Goal: Information Seeking & Learning: Find specific fact

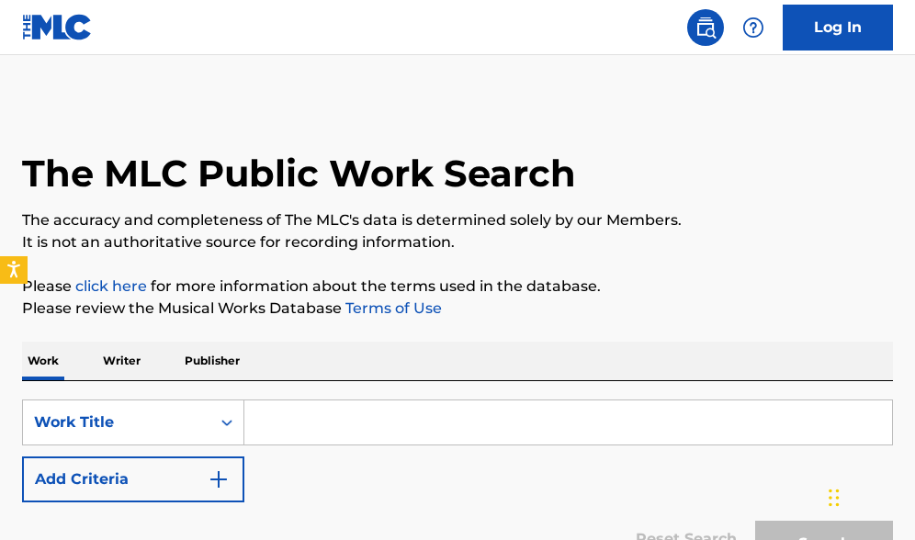
click at [311, 426] on input "Search Form" at bounding box center [568, 423] width 648 height 44
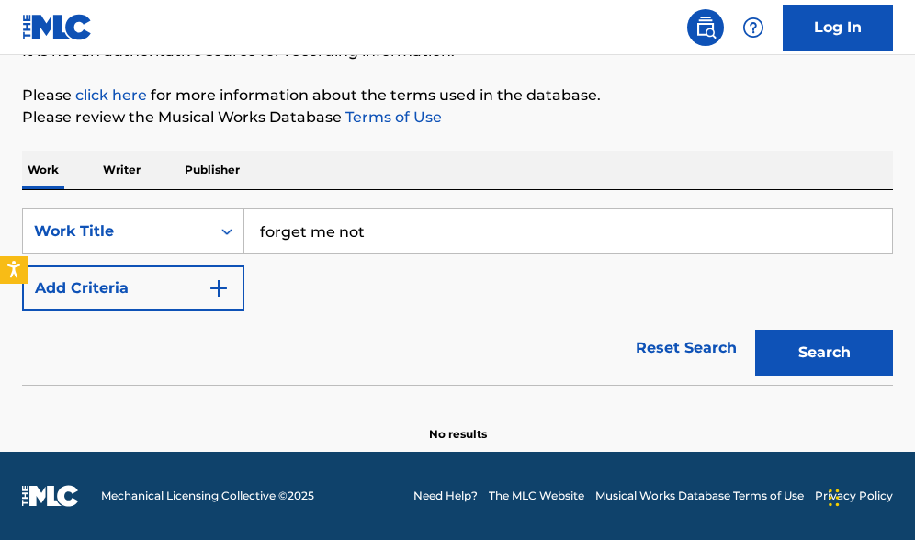
scroll to position [191, 0]
type input "forget me not"
click at [218, 289] on img "Search Form" at bounding box center [219, 289] width 22 height 22
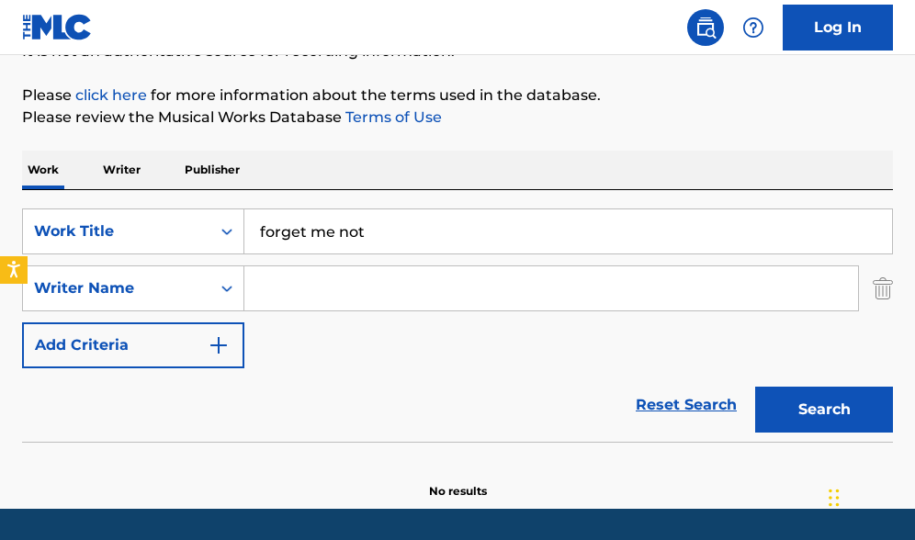
click at [308, 299] on input "Search Form" at bounding box center [551, 289] width 614 height 44
type input "sicily rose"
click at [824, 410] on button "Search" at bounding box center [825, 410] width 138 height 46
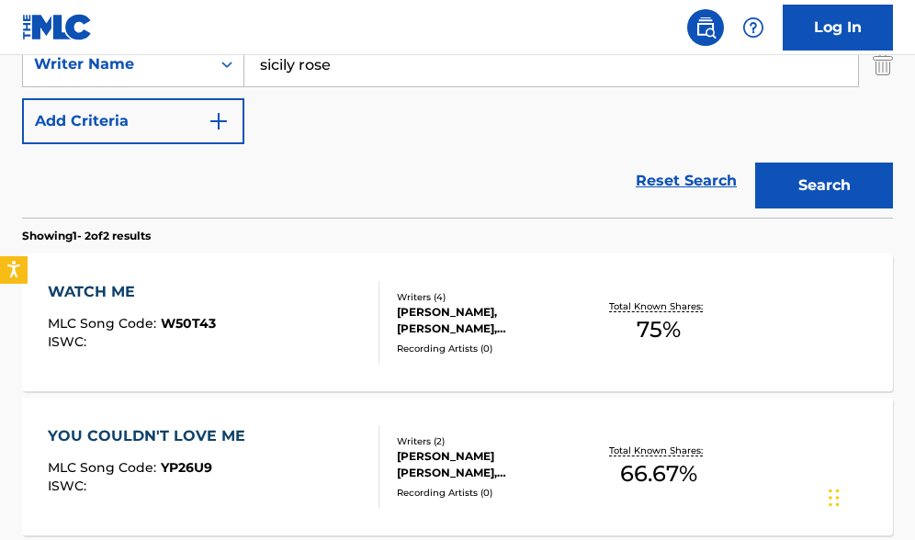
scroll to position [422, 0]
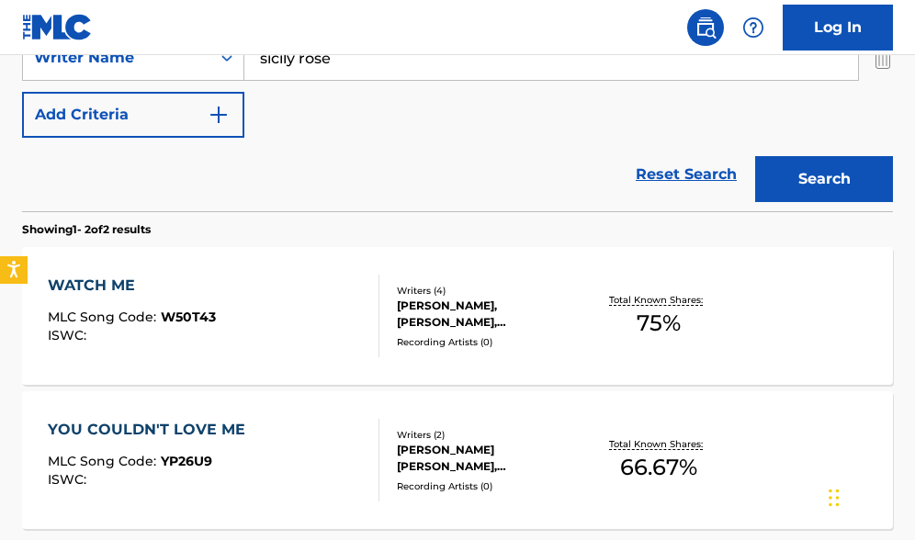
click at [512, 312] on div "RUSSELL SUTTON, RIVERS RUTHERFORD, TOMMY KARLAS, SICILY ROSE" at bounding box center [491, 314] width 189 height 33
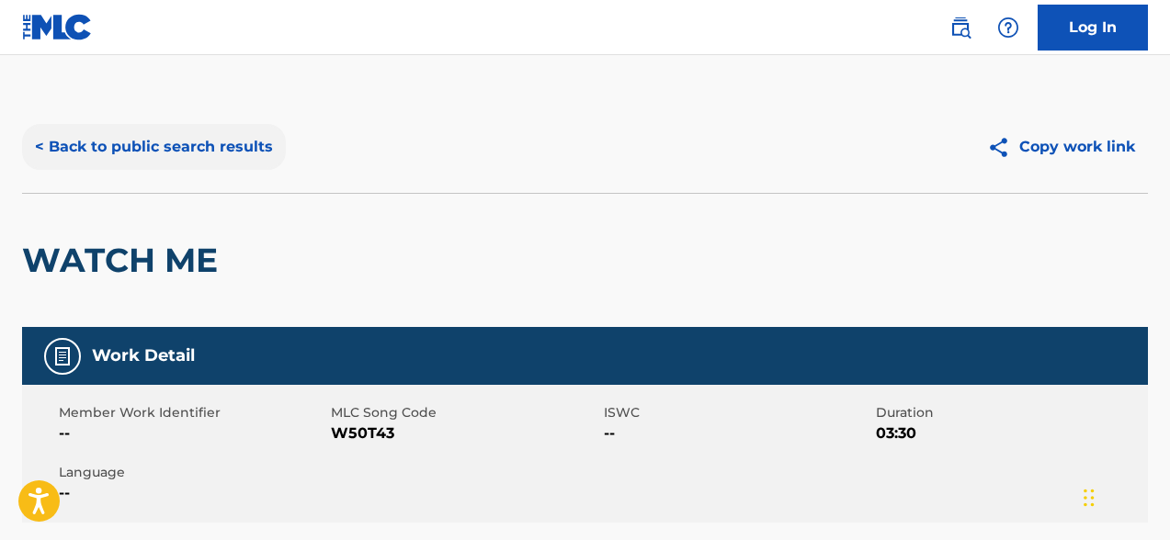
click at [153, 142] on button "< Back to public search results" at bounding box center [154, 147] width 264 height 46
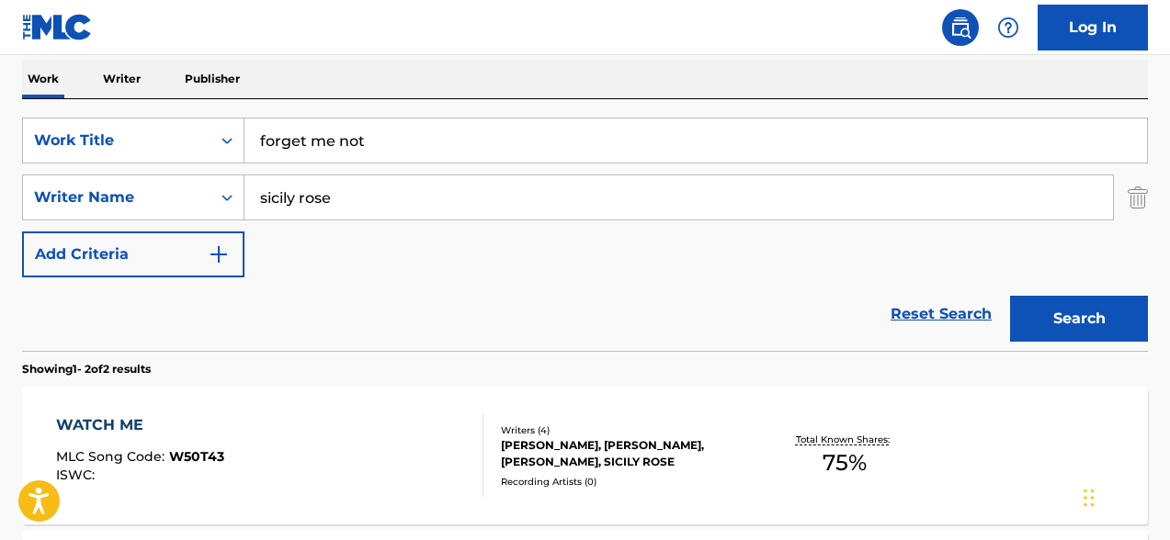
scroll to position [141, 0]
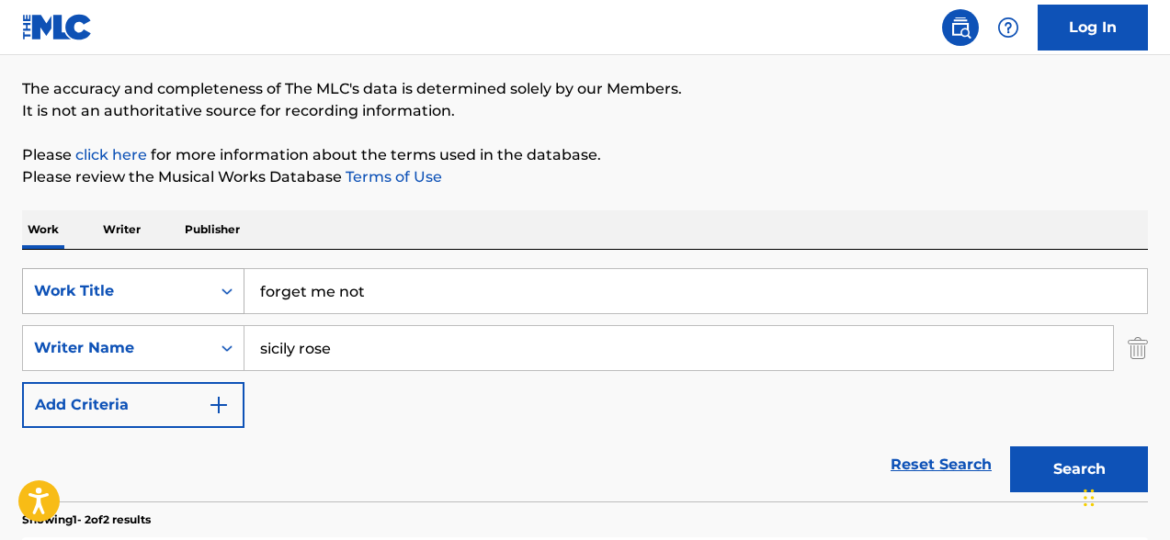
drag, startPoint x: 392, startPoint y: 285, endPoint x: 222, endPoint y: 274, distance: 171.3
click at [222, 274] on div "SearchWithCriteria32434e6f-684f-422e-8d6d-f0562a763f82 Work Title forget me not" at bounding box center [585, 291] width 1126 height 46
type input "nobody"
type input "Shane stevens"
click at [915, 470] on button "Search" at bounding box center [1079, 470] width 138 height 46
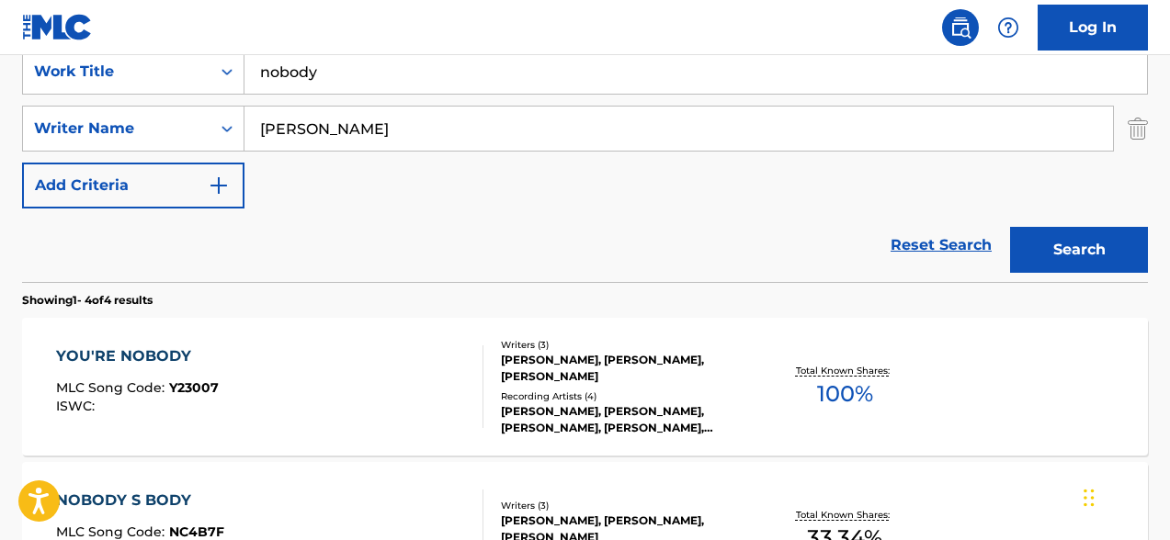
scroll to position [365, 0]
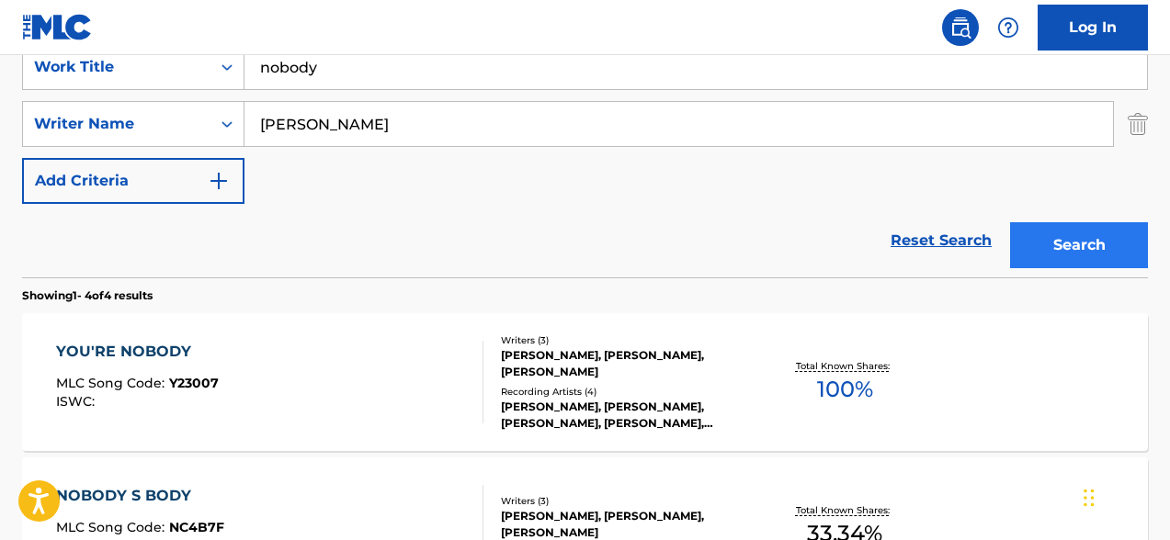
click at [915, 259] on button "Search" at bounding box center [1079, 245] width 138 height 46
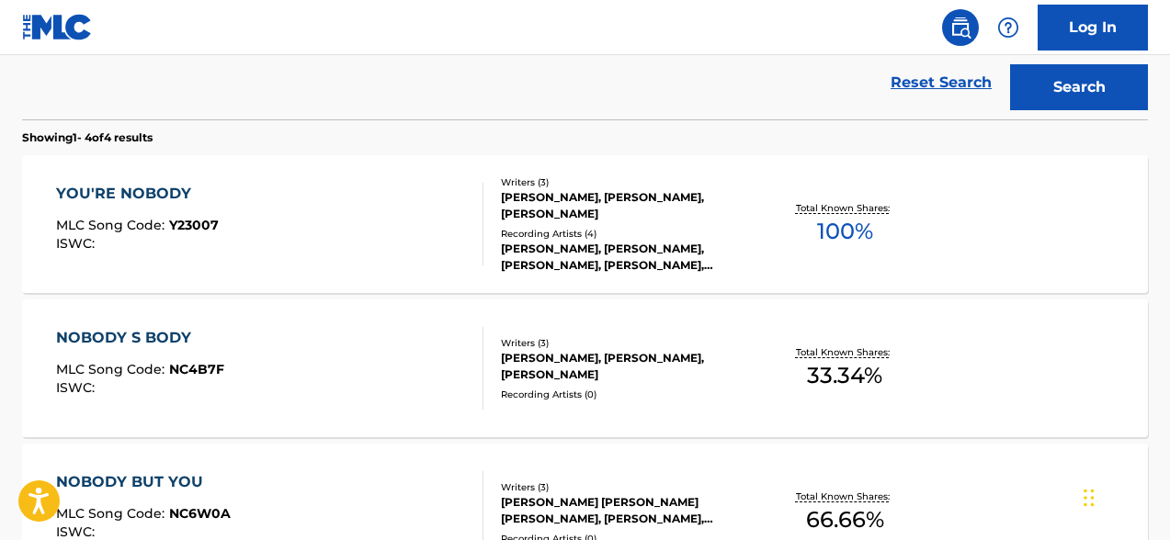
scroll to position [524, 0]
click at [634, 230] on div "Recording Artists ( 4 )" at bounding box center [626, 233] width 250 height 14
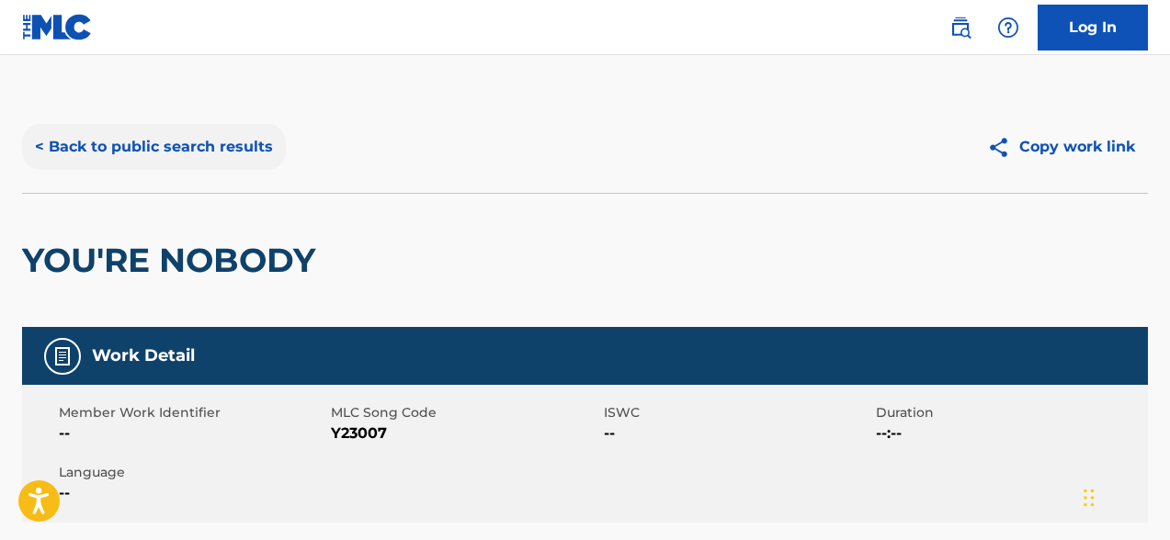
click at [44, 149] on button "< Back to public search results" at bounding box center [154, 147] width 264 height 46
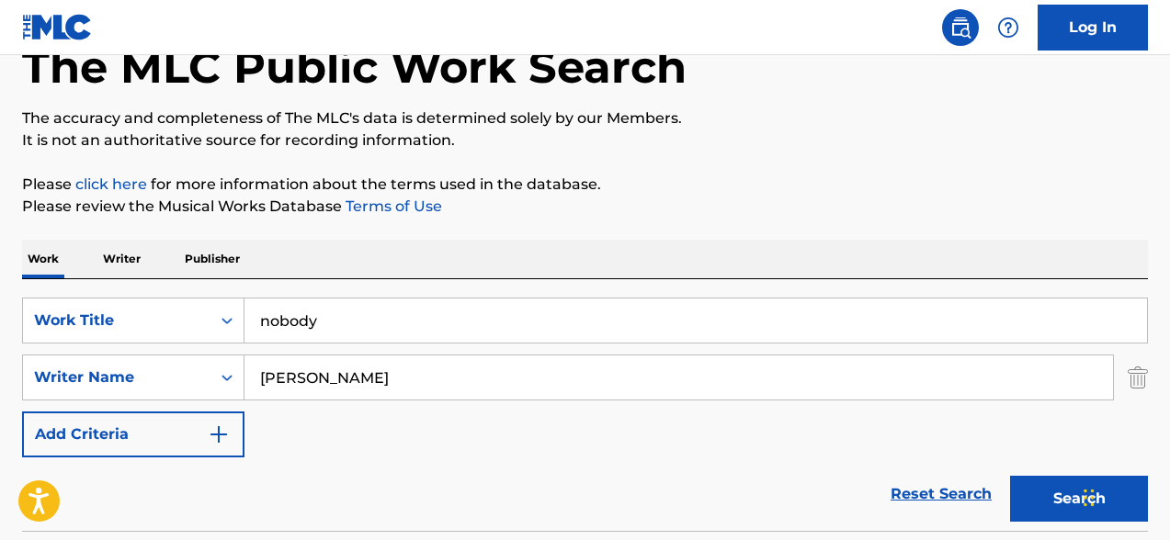
scroll to position [91, 0]
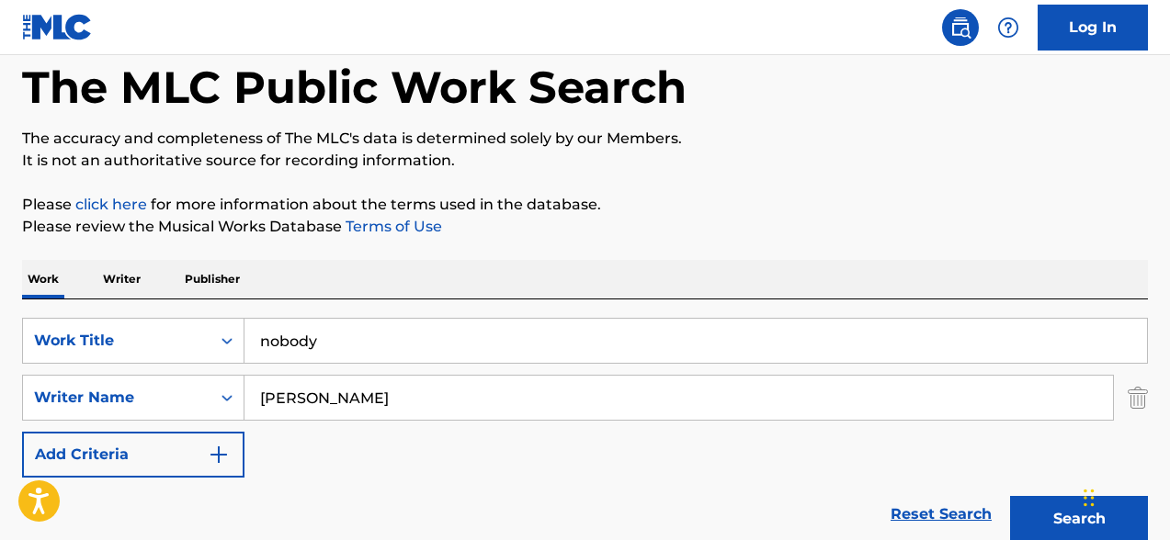
drag, startPoint x: 313, startPoint y: 398, endPoint x: 417, endPoint y: 392, distance: 104.1
click at [417, 392] on input "Shane stevens" at bounding box center [678, 398] width 869 height 44
type input "Shane pittman"
click at [915, 519] on button "Search" at bounding box center [1079, 519] width 138 height 46
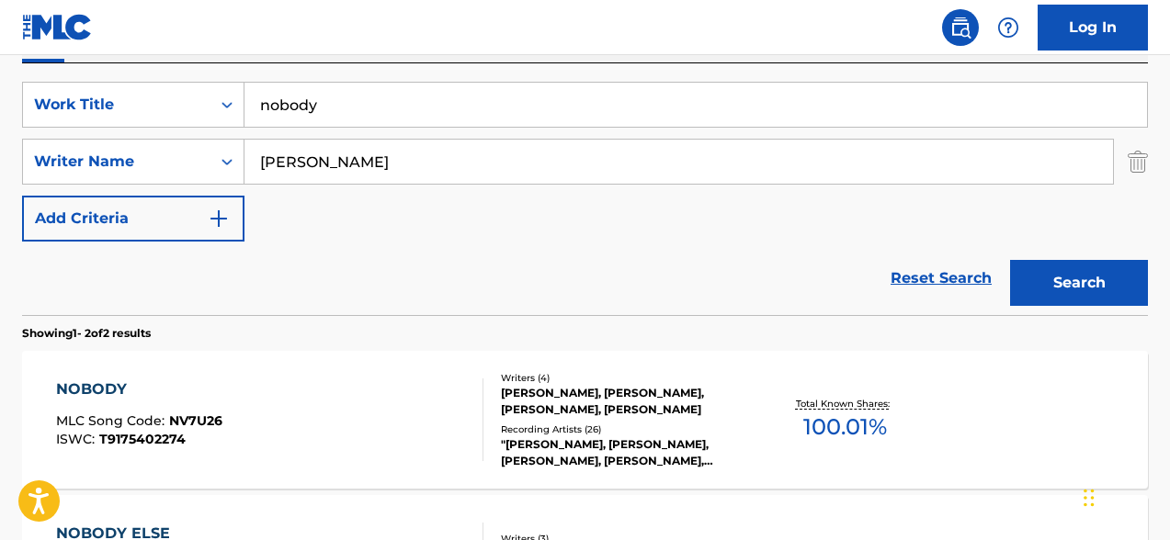
scroll to position [325, 0]
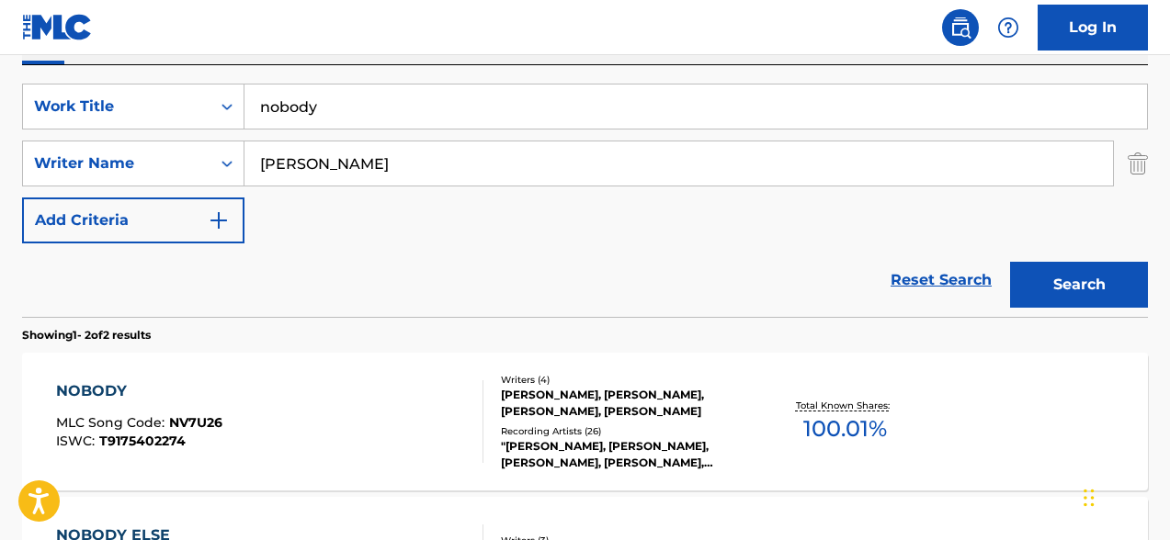
click at [658, 417] on div "NICK MONSON, SELENA MARIE GOMEZ, JULIA CARIN CAVAZOS, SHANE S PITTMAN" at bounding box center [626, 403] width 250 height 33
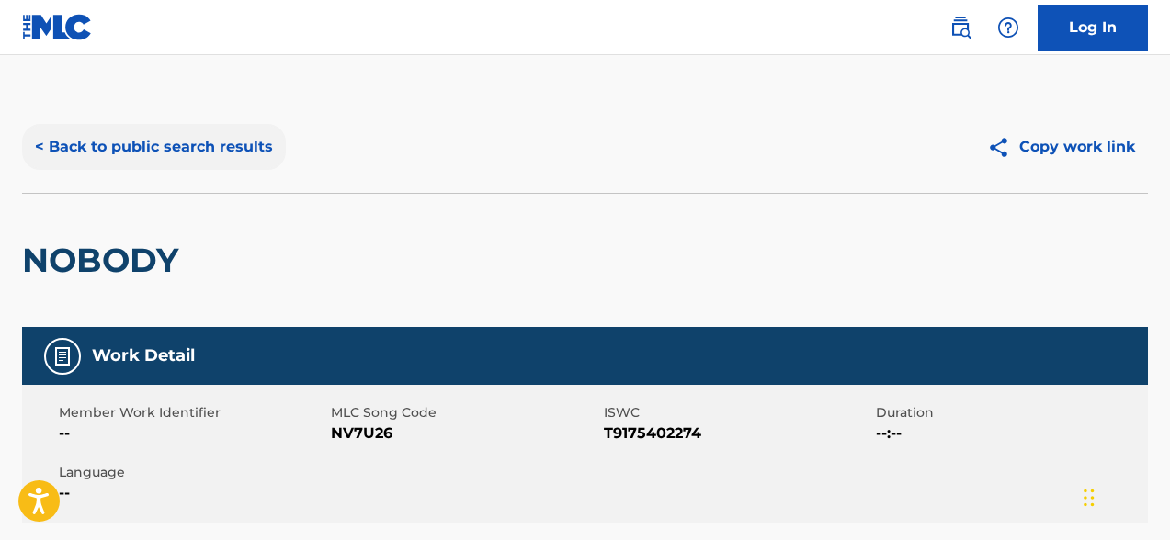
click at [114, 147] on button "< Back to public search results" at bounding box center [154, 147] width 264 height 46
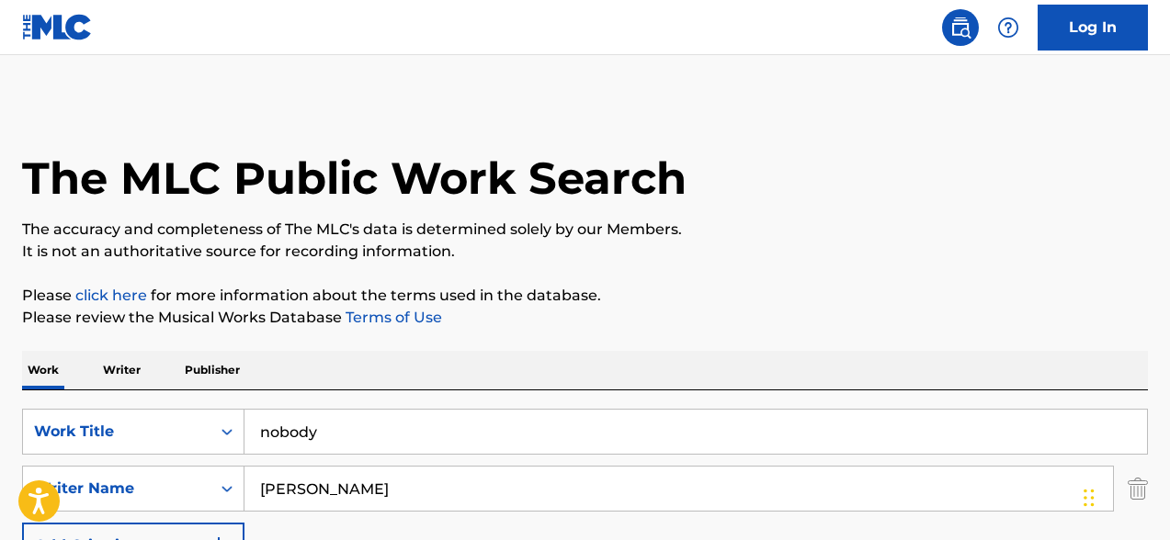
click at [113, 371] on p "Writer" at bounding box center [121, 370] width 49 height 39
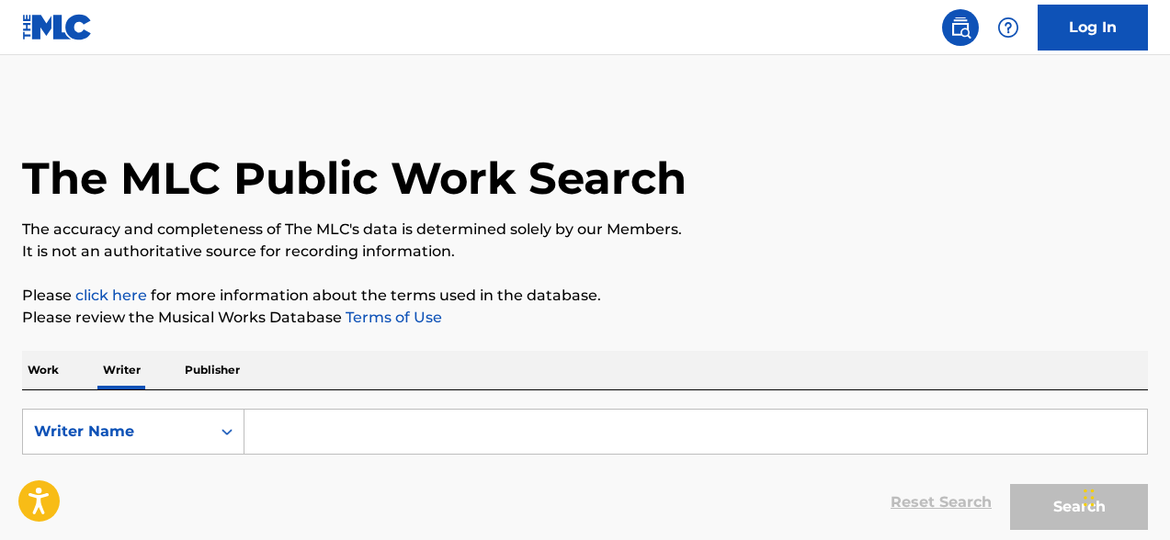
click at [300, 435] on input "Search Form" at bounding box center [695, 432] width 903 height 44
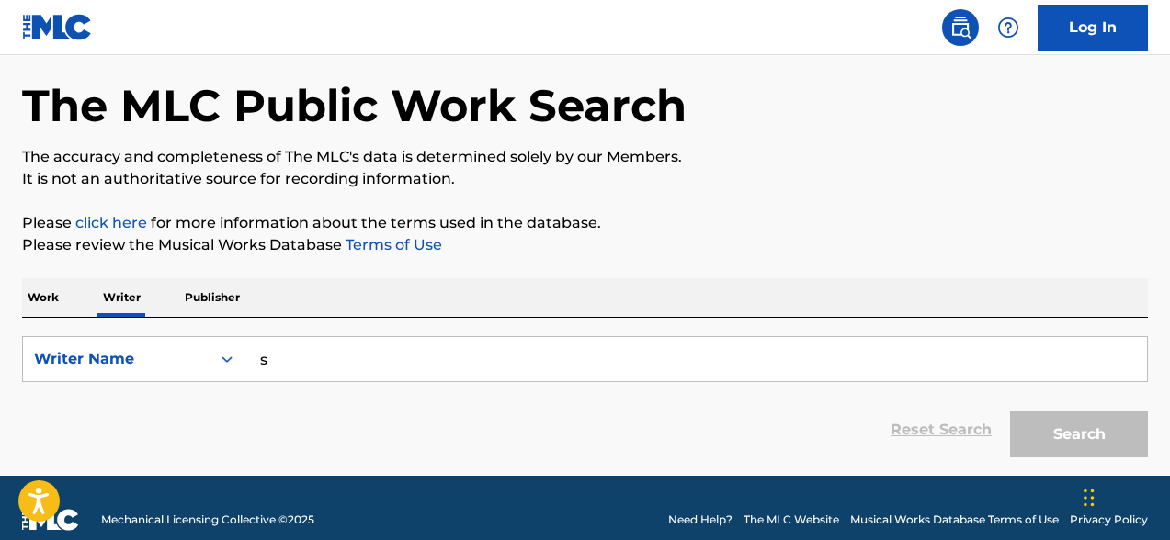
scroll to position [75, 0]
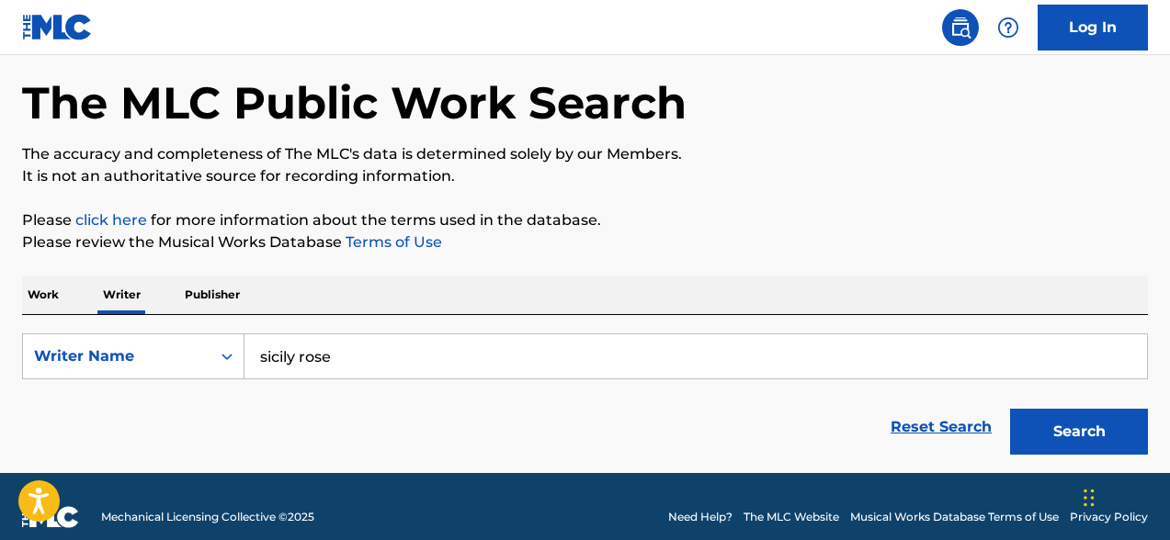
type input "sicily rose"
click at [915, 432] on button "Search" at bounding box center [1079, 432] width 138 height 46
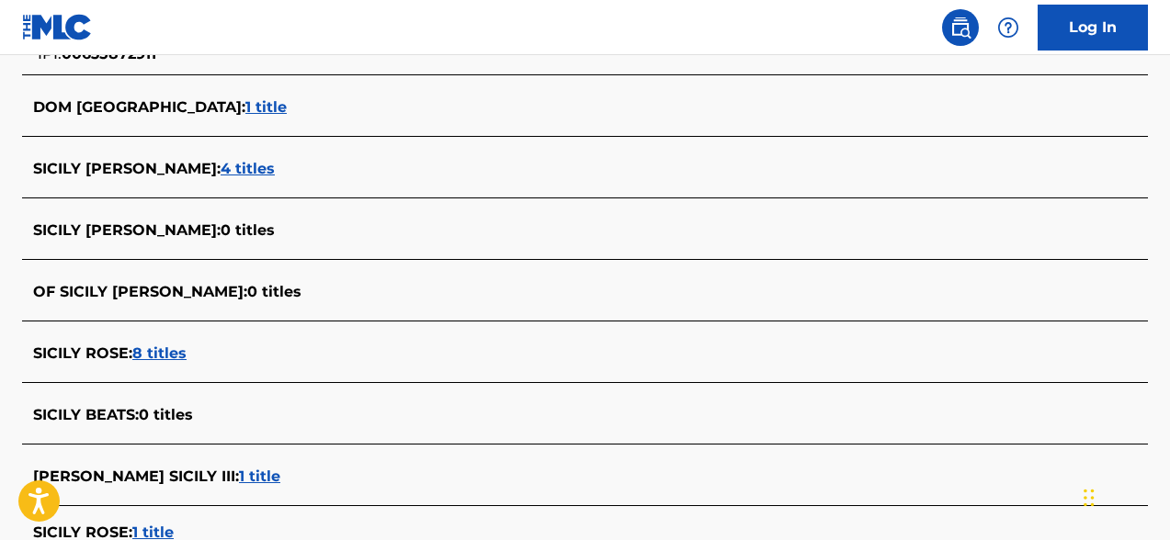
scroll to position [629, 0]
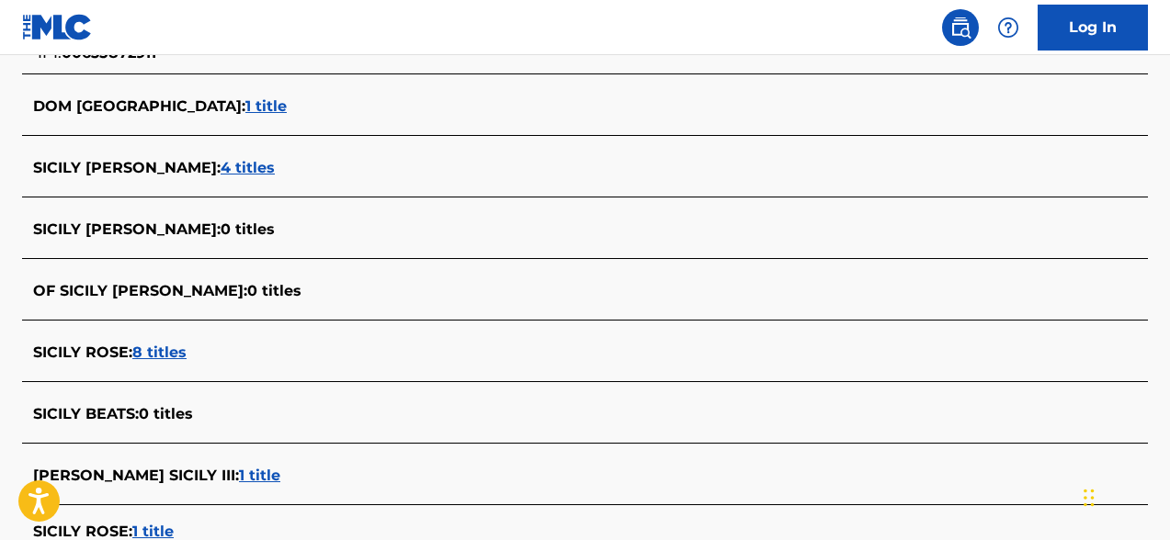
click at [173, 358] on span "8 titles" at bounding box center [159, 352] width 54 height 17
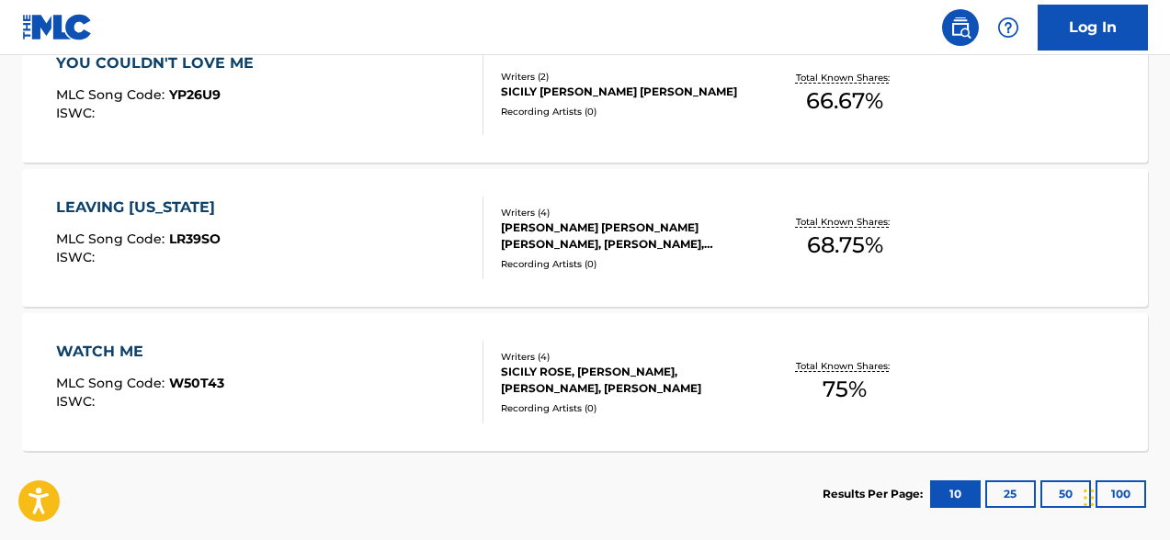
scroll to position [1319, 0]
click at [656, 380] on div "SICILY ROSE, TOMMY KARLAS, RIVERS RUTHERFORD, RUSSELL SUTTON" at bounding box center [626, 379] width 250 height 33
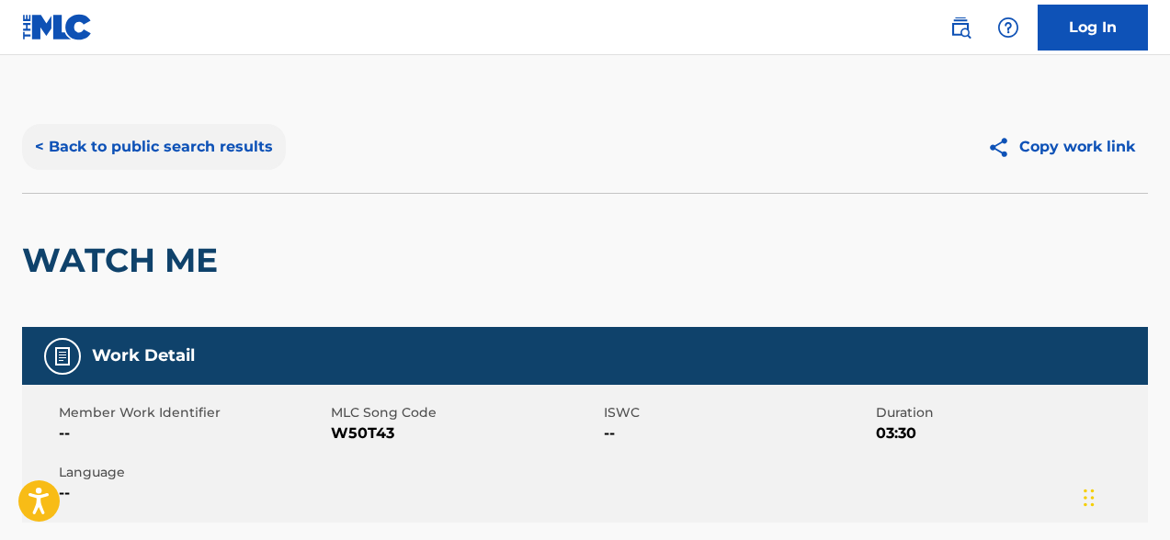
click at [93, 141] on button "< Back to public search results" at bounding box center [154, 147] width 264 height 46
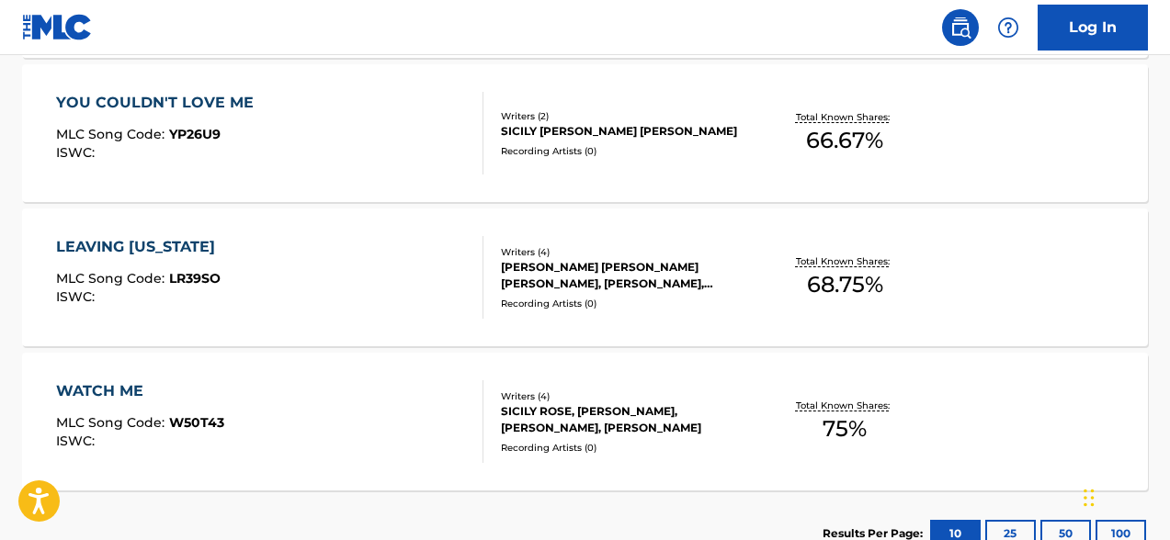
scroll to position [1257, 0]
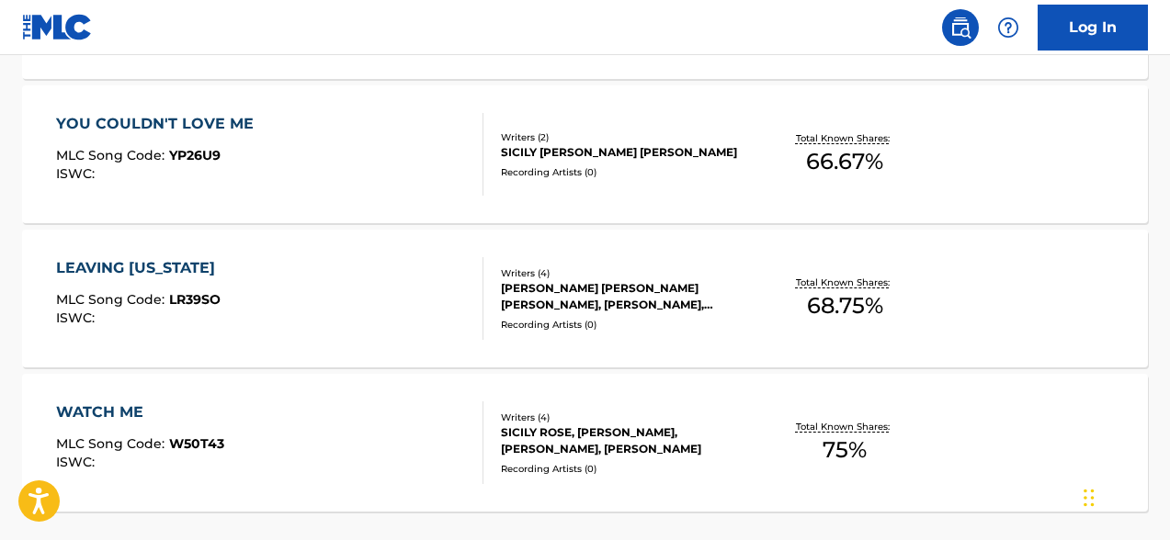
click at [629, 301] on div "HALLIE GRACE HERTRICK, FRANCES LOUISE LITTERSKI, MARK C MACTAGGART, SICILY ROSE" at bounding box center [626, 296] width 250 height 33
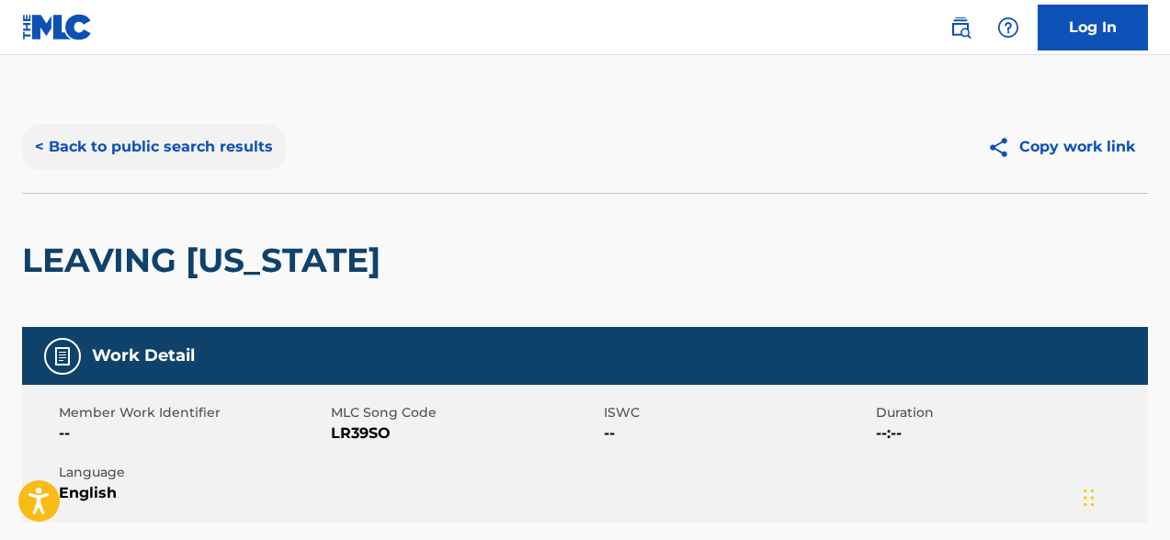
click at [176, 148] on button "< Back to public search results" at bounding box center [154, 147] width 264 height 46
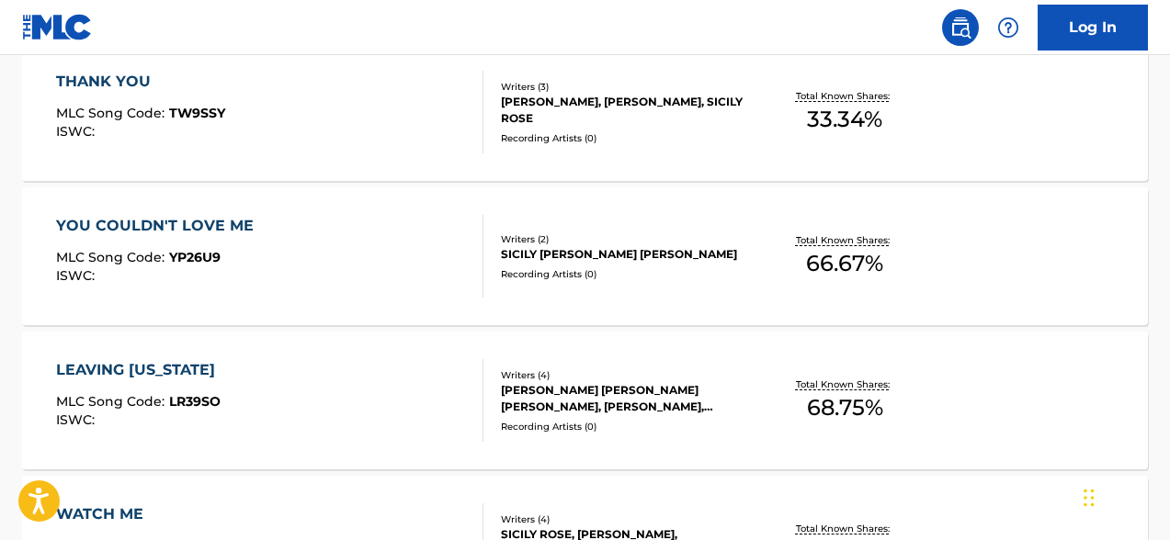
scroll to position [1143, 0]
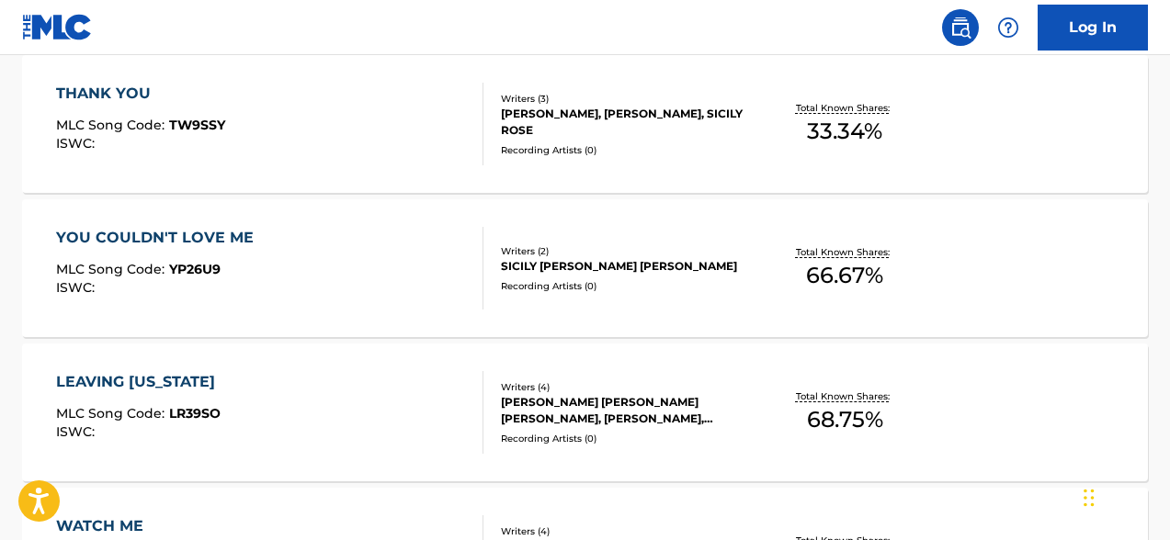
click at [595, 269] on div "SICILY ROSE, JOYCE ELIZABETH TAYLOR" at bounding box center [626, 266] width 250 height 17
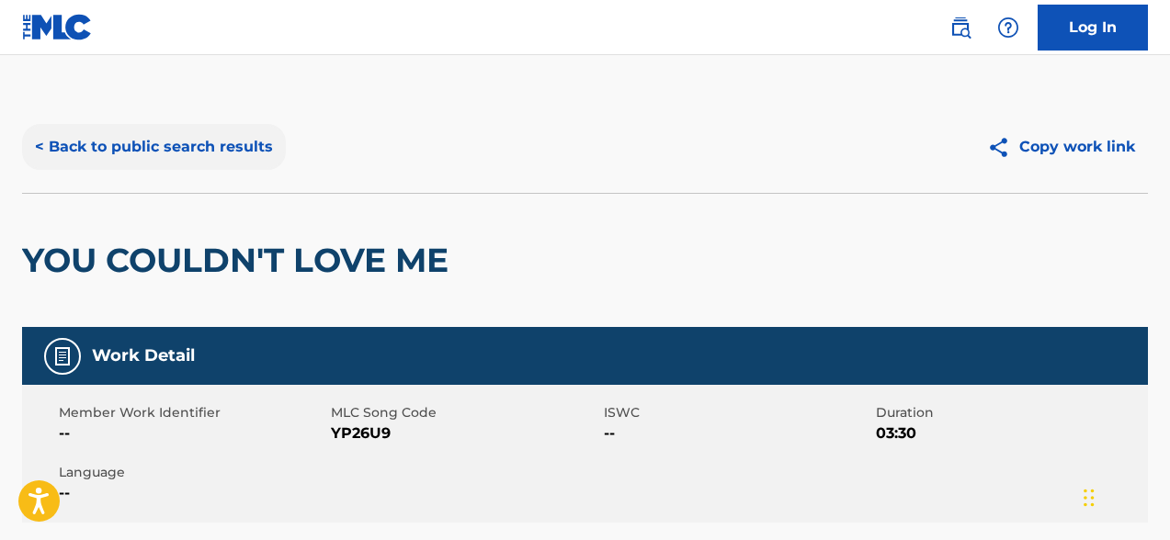
click at [55, 146] on button "< Back to public search results" at bounding box center [154, 147] width 264 height 46
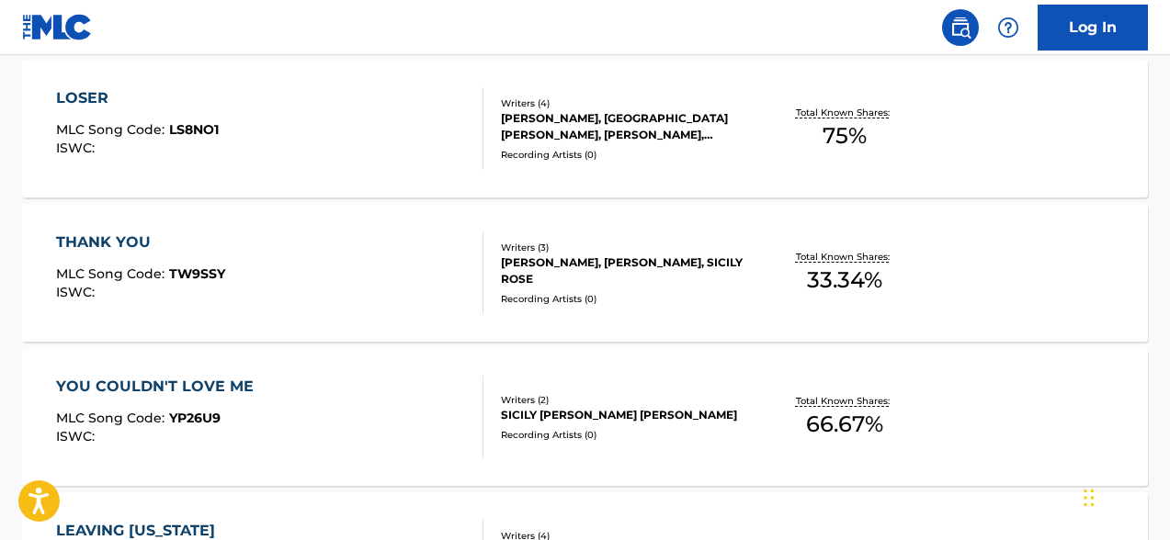
scroll to position [996, 0]
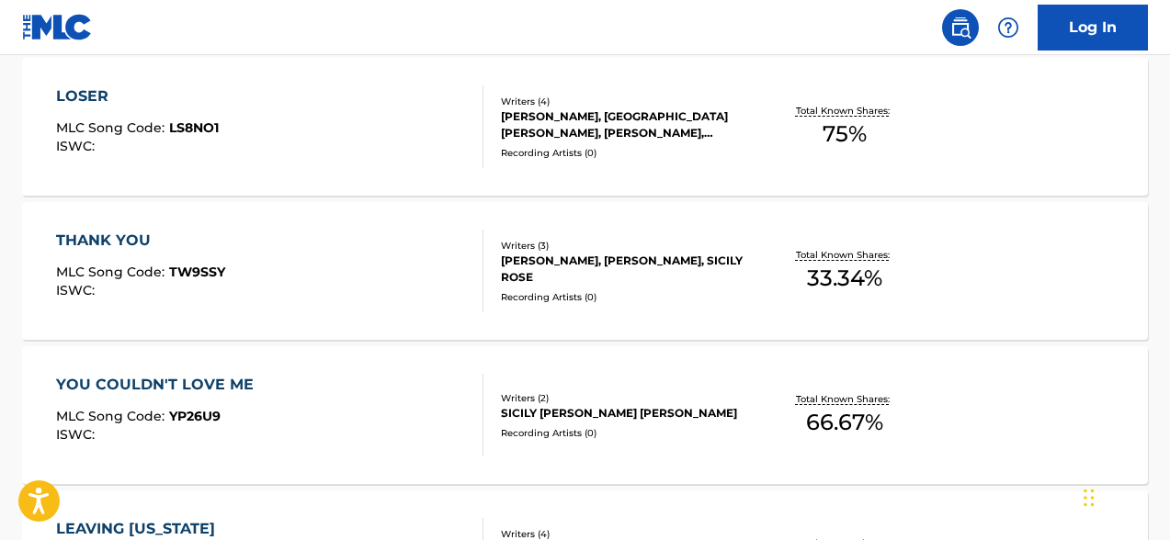
click at [638, 256] on div "RUSSELL SUTTON, JERRY JACOBS, SICILY ROSE" at bounding box center [626, 269] width 250 height 33
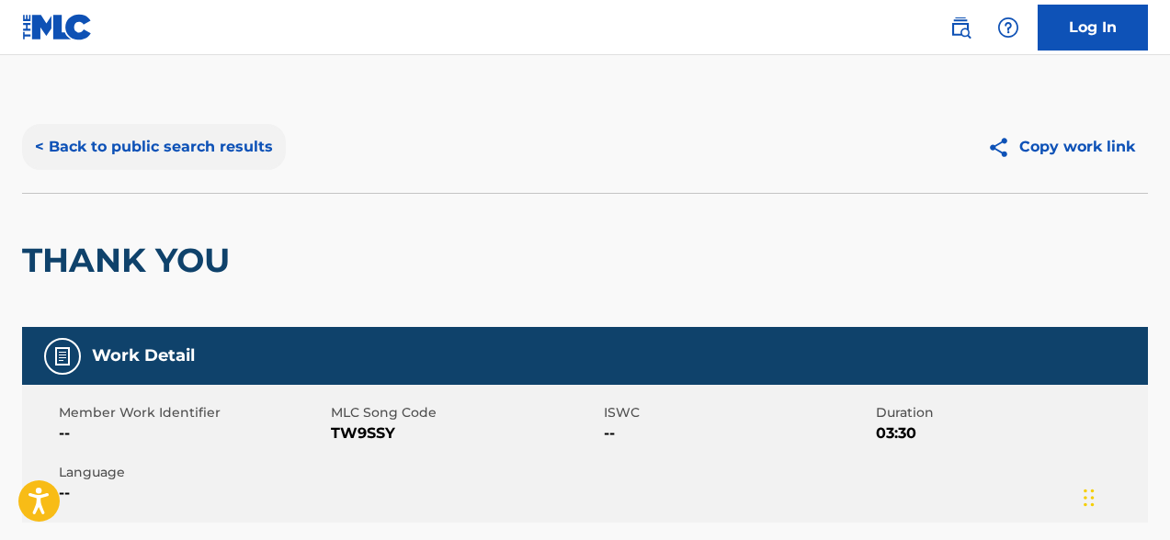
click at [160, 150] on button "< Back to public search results" at bounding box center [154, 147] width 264 height 46
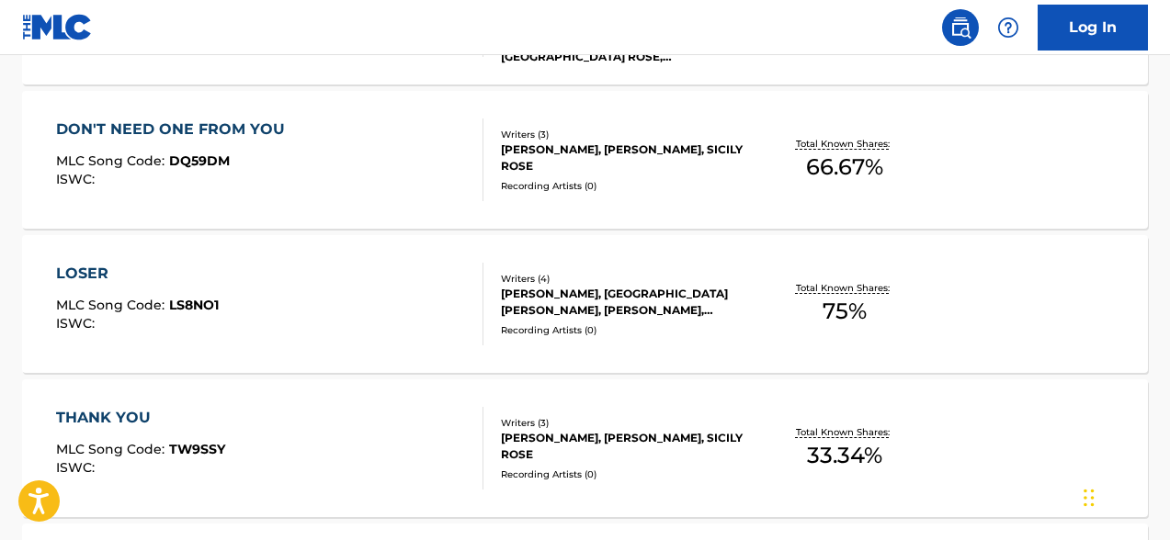
scroll to position [846, 0]
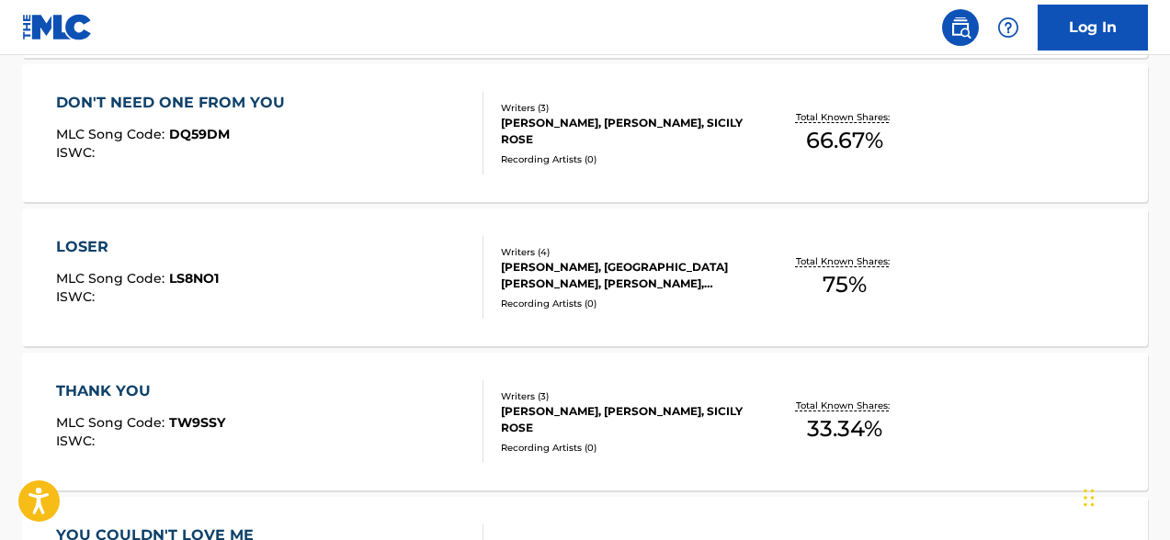
click at [608, 278] on div "RIVERS RUTHERFORD, SICILY ROSE, TOMMY KARLAS, RUSSELL SUTTON" at bounding box center [626, 275] width 250 height 33
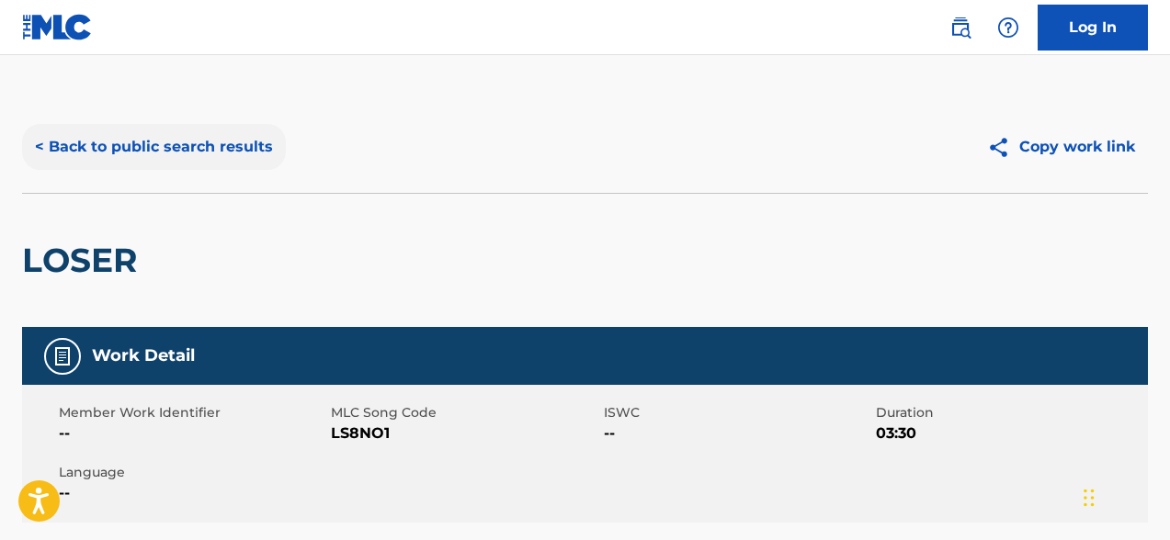
click at [76, 151] on button "< Back to public search results" at bounding box center [154, 147] width 264 height 46
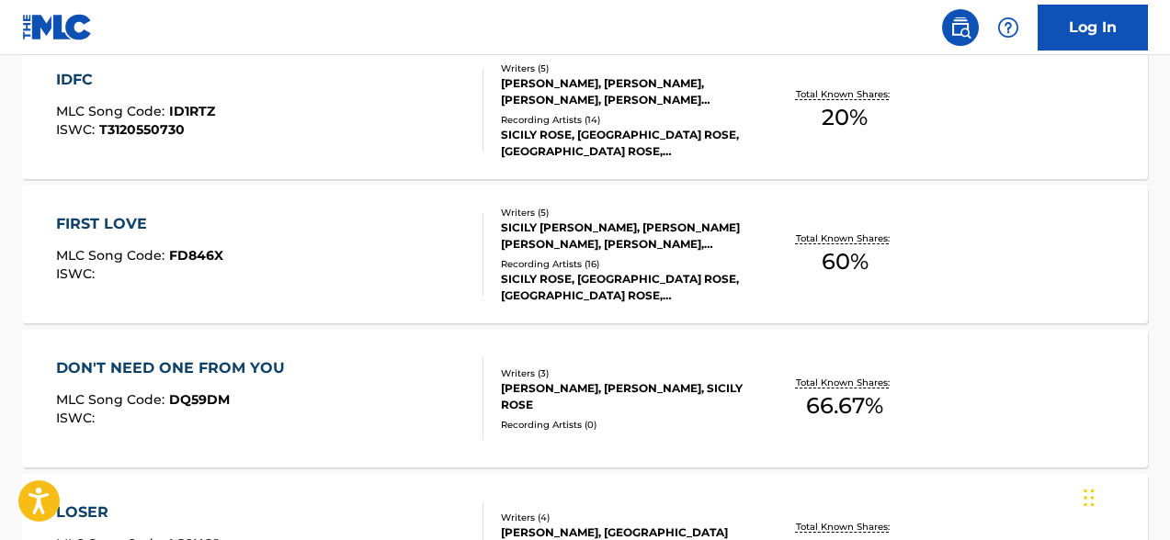
scroll to position [635, 0]
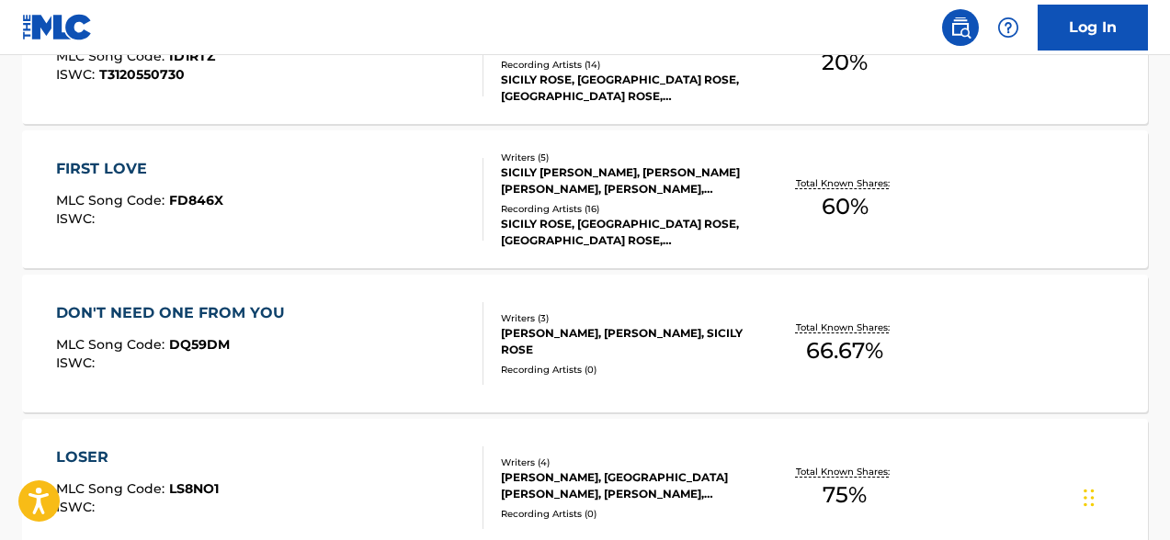
click at [653, 334] on div "SHANE STEVENS, BOBBY HAMRICK, SICILY ROSE" at bounding box center [626, 341] width 250 height 33
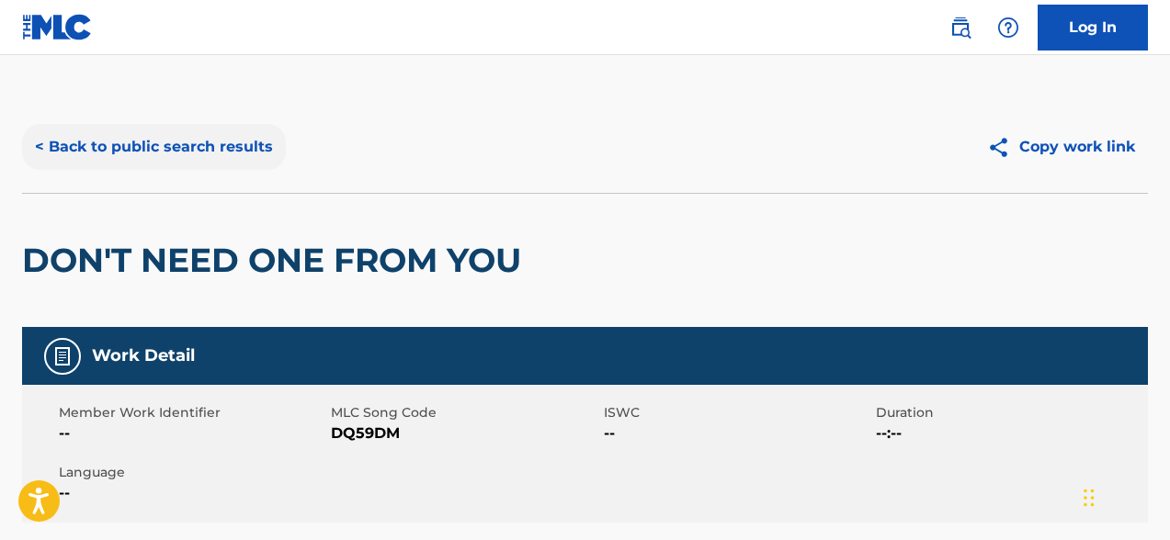
click at [86, 150] on button "< Back to public search results" at bounding box center [154, 147] width 264 height 46
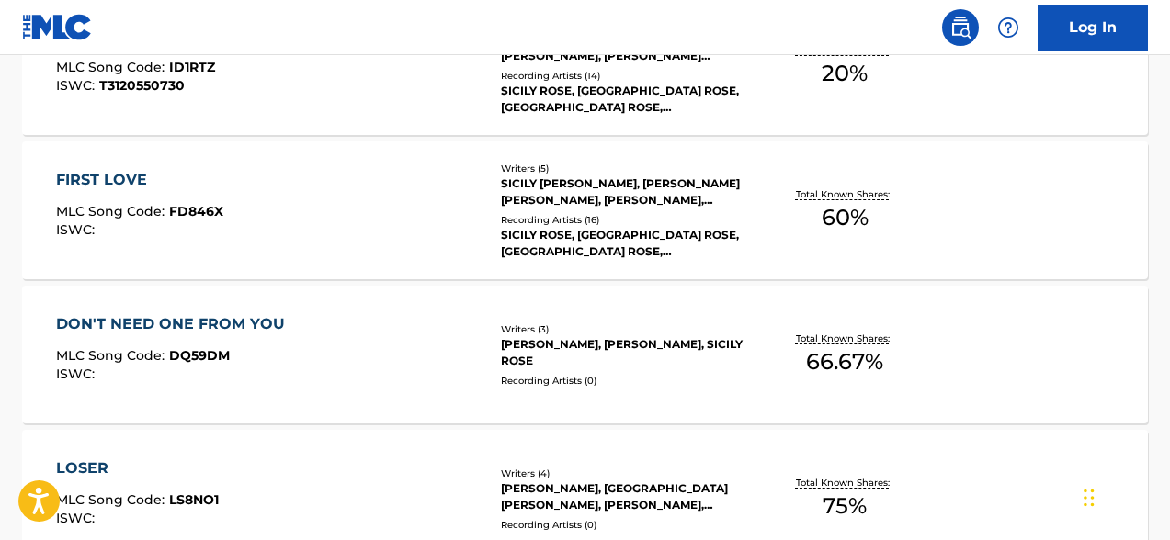
scroll to position [648, 0]
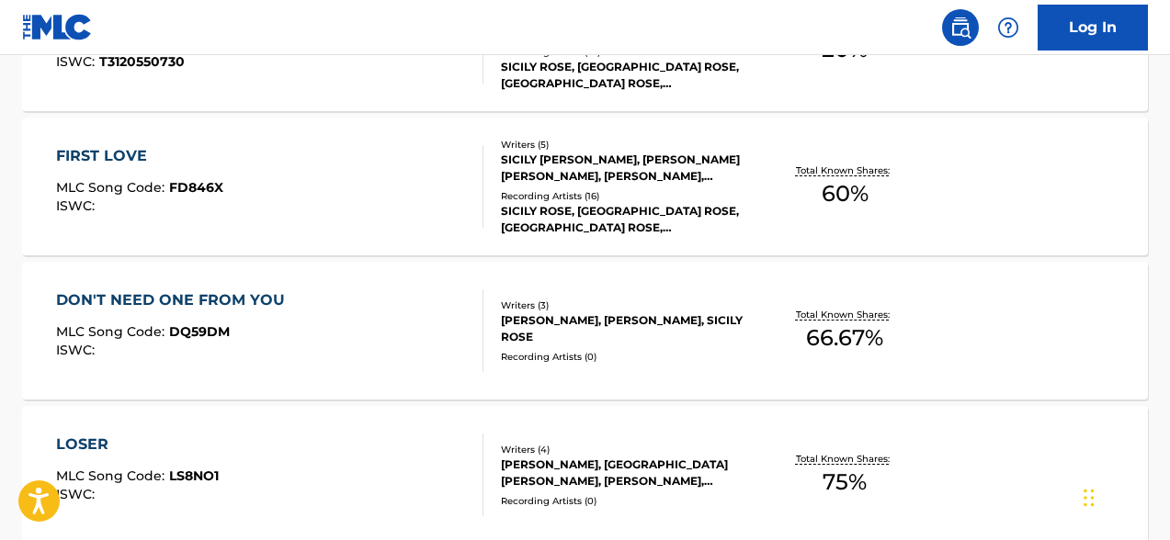
click at [601, 213] on div "SICILY ROSE, SICILY ROSE, SICILY ROSE, SICILY ROSE, SICILY ROSE" at bounding box center [626, 219] width 250 height 33
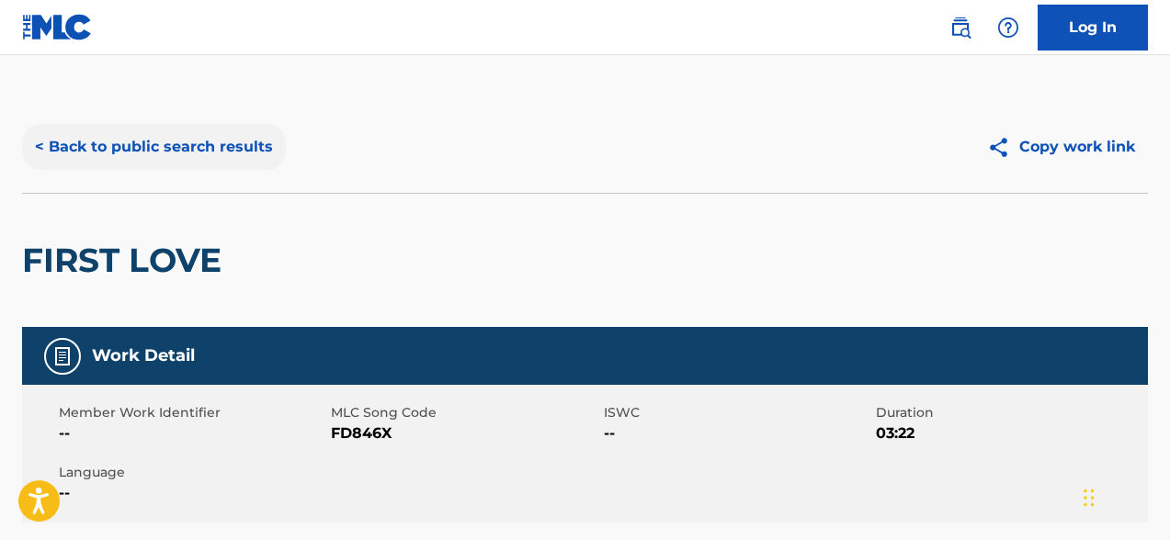
click at [96, 145] on button "< Back to public search results" at bounding box center [154, 147] width 264 height 46
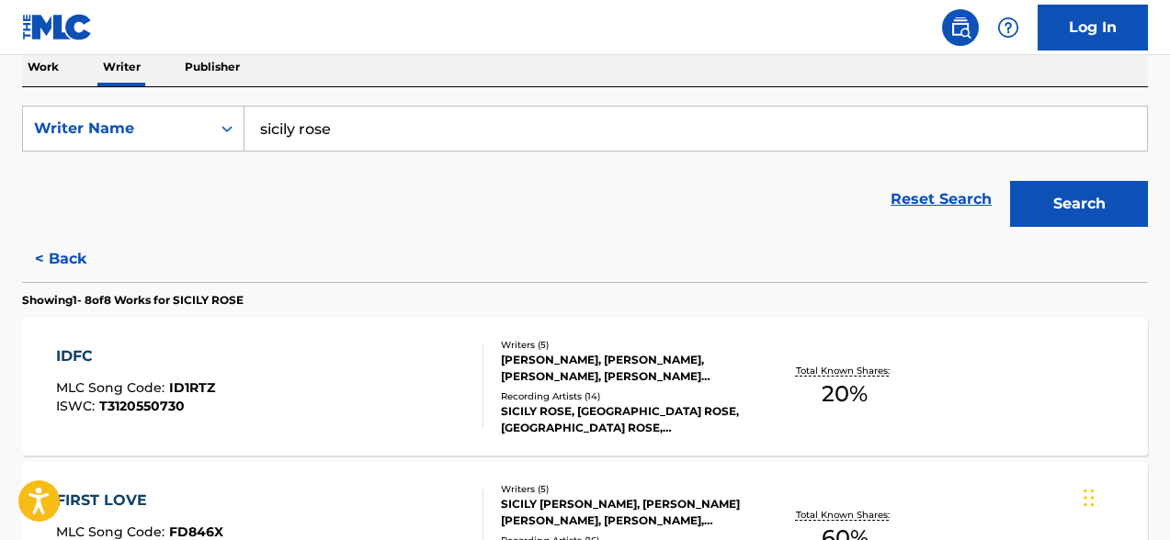
scroll to position [387, 0]
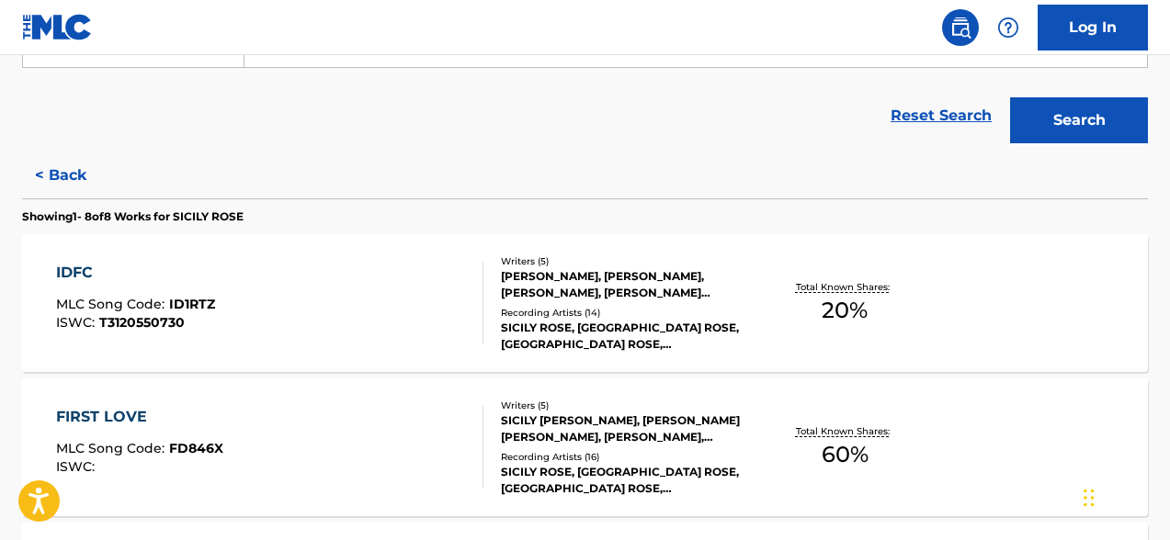
click at [610, 328] on div "SICILY ROSE, SICILY ROSE, SICILY ROSE, SICILY ROSE, SICILY ROSE" at bounding box center [626, 336] width 250 height 33
